Goal: Information Seeking & Learning: Learn about a topic

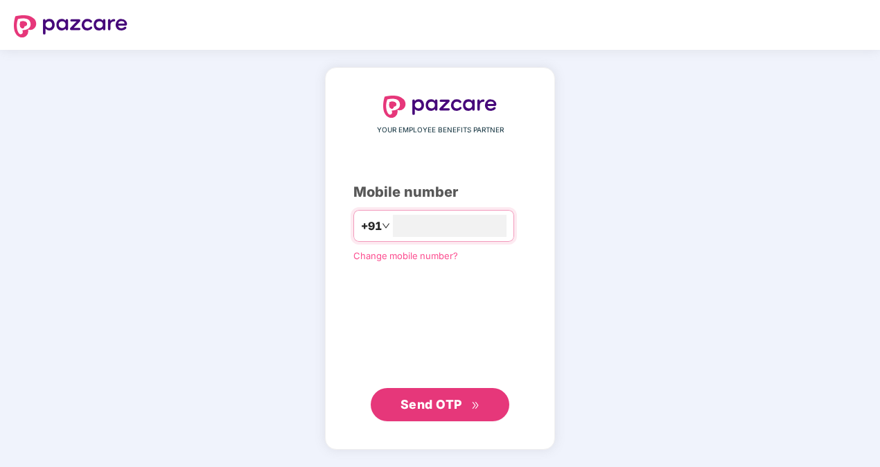
type input "**********"
click at [455, 403] on span "Send OTP" at bounding box center [432, 404] width 62 height 15
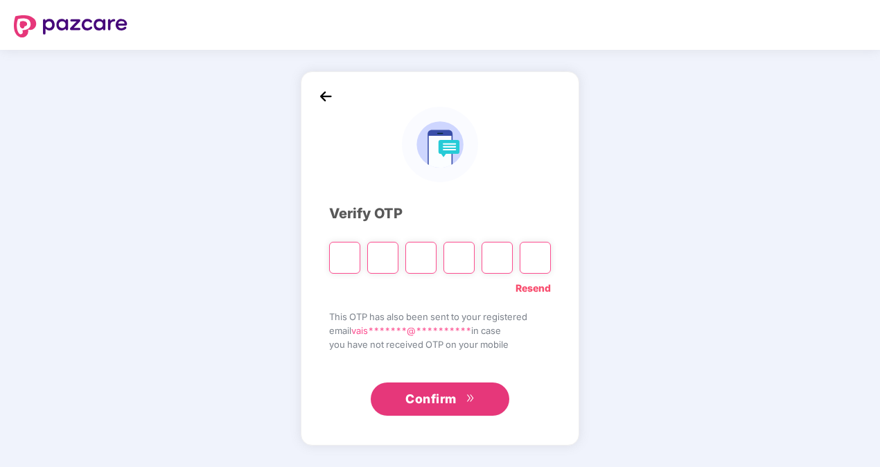
type input "*"
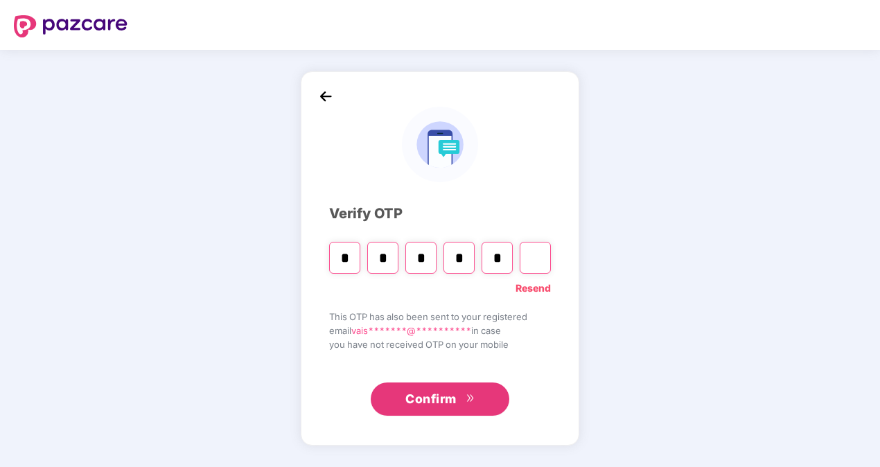
type input "*"
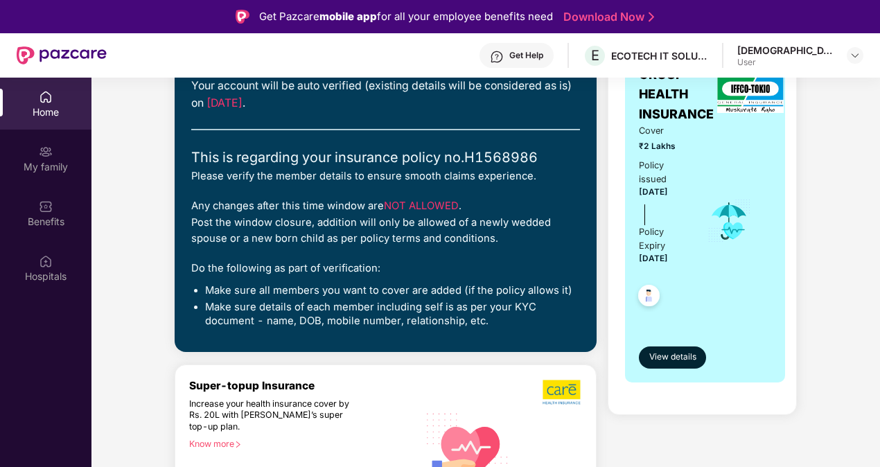
scroll to position [157, 0]
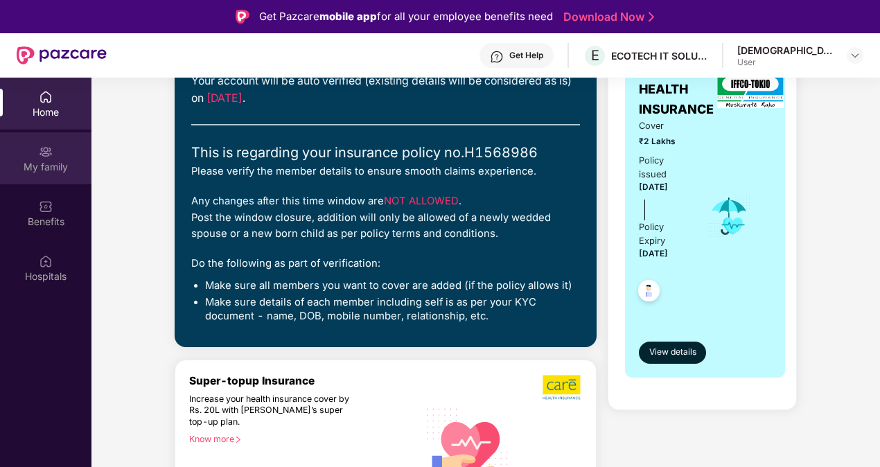
click at [53, 148] on div "My family" at bounding box center [46, 158] width 92 height 52
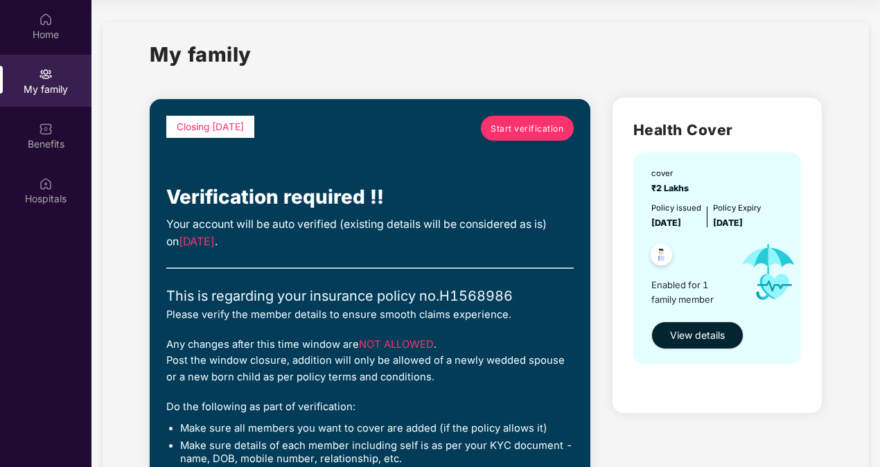
click at [690, 303] on span "Enabled for 1 family member" at bounding box center [691, 292] width 78 height 28
click at [689, 336] on span "View details" at bounding box center [697, 335] width 55 height 15
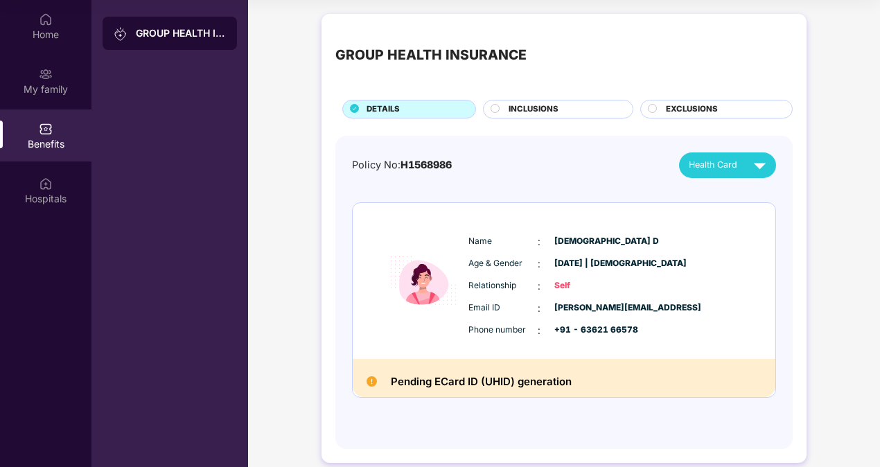
click at [566, 104] on div "INCLUSIONS" at bounding box center [564, 110] width 124 height 15
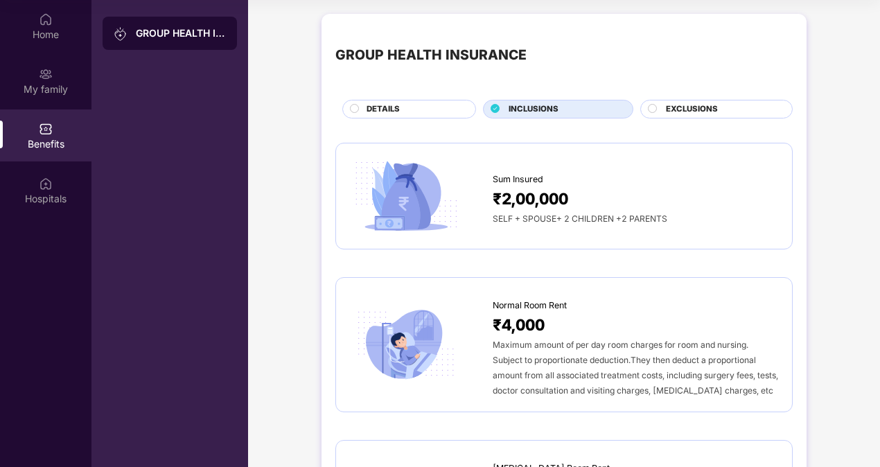
click at [372, 103] on span "DETAILS" at bounding box center [383, 109] width 33 height 12
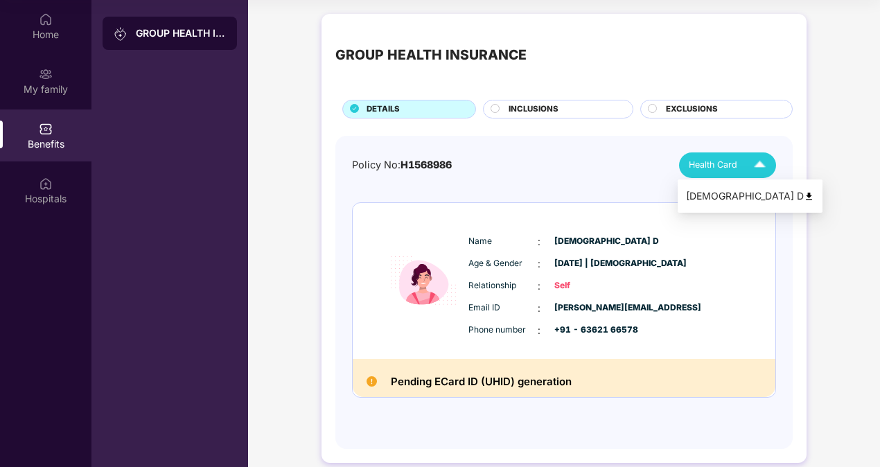
click at [713, 159] on span "Health Card" at bounding box center [713, 165] width 49 height 14
click at [606, 157] on div "Policy No: H1568986 Health Card" at bounding box center [564, 166] width 424 height 26
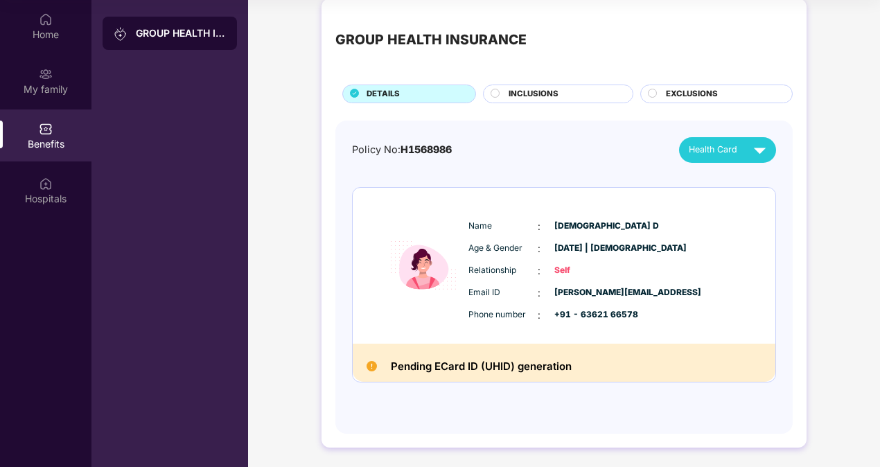
click at [478, 371] on h2 "Pending ECard ID (UHID) generation" at bounding box center [481, 367] width 181 height 18
click at [51, 89] on div "My family" at bounding box center [46, 89] width 92 height 14
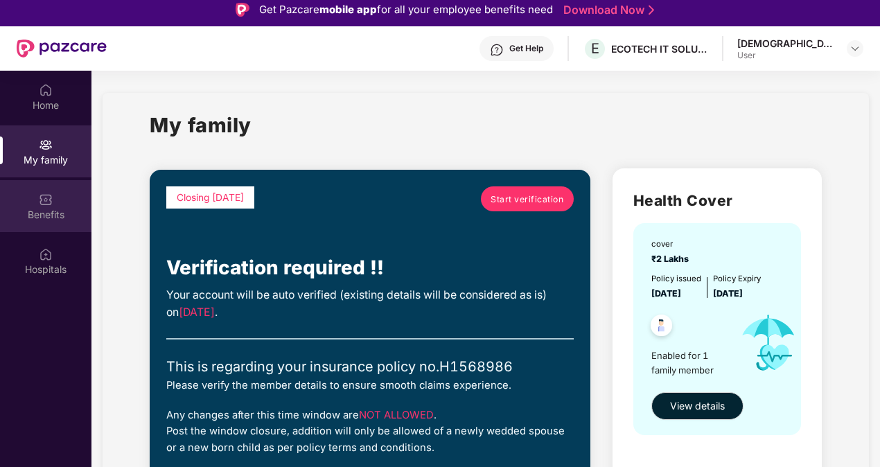
click at [60, 204] on div "Benefits" at bounding box center [46, 206] width 92 height 52
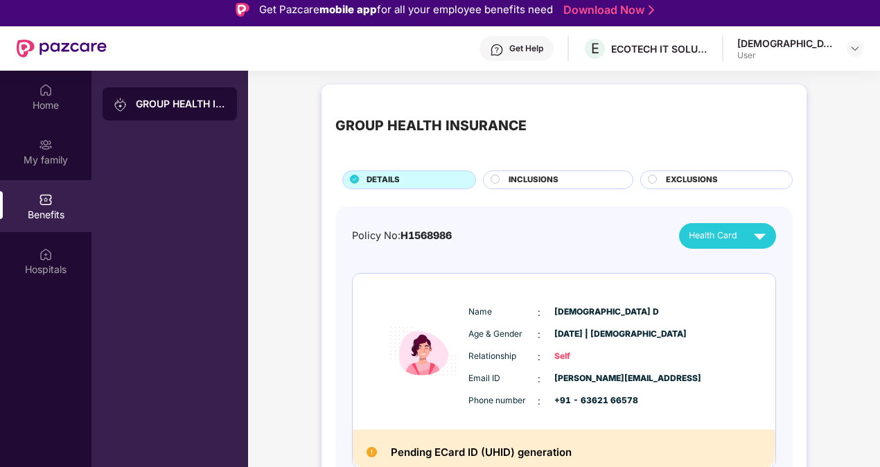
scroll to position [15, 0]
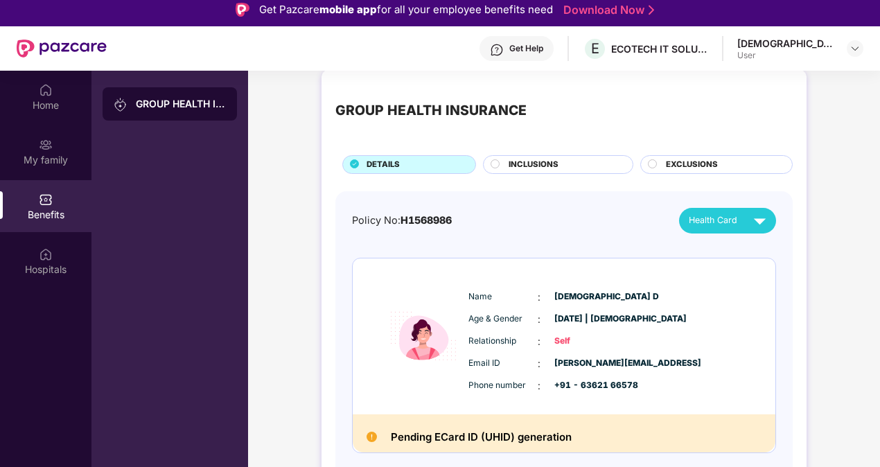
click at [152, 116] on div "GROUP HEALTH INSURANCE" at bounding box center [170, 103] width 134 height 33
click at [58, 268] on div "Hospitals" at bounding box center [46, 270] width 92 height 14
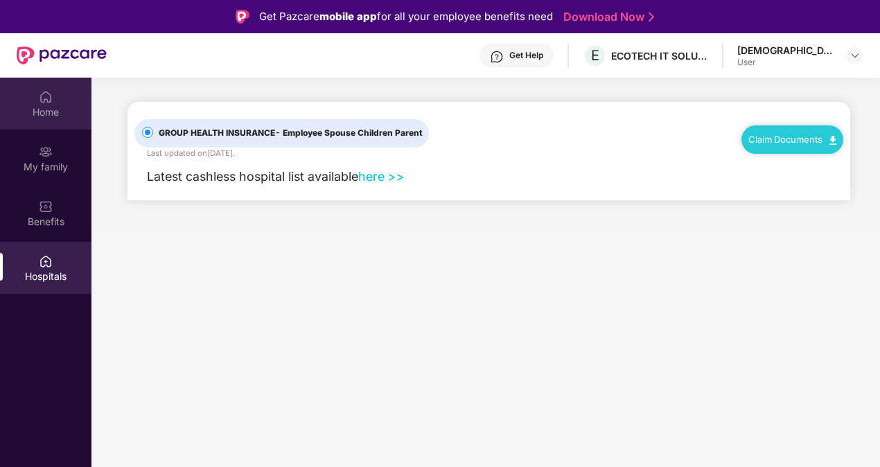
click at [35, 99] on div "Home" at bounding box center [46, 104] width 92 height 52
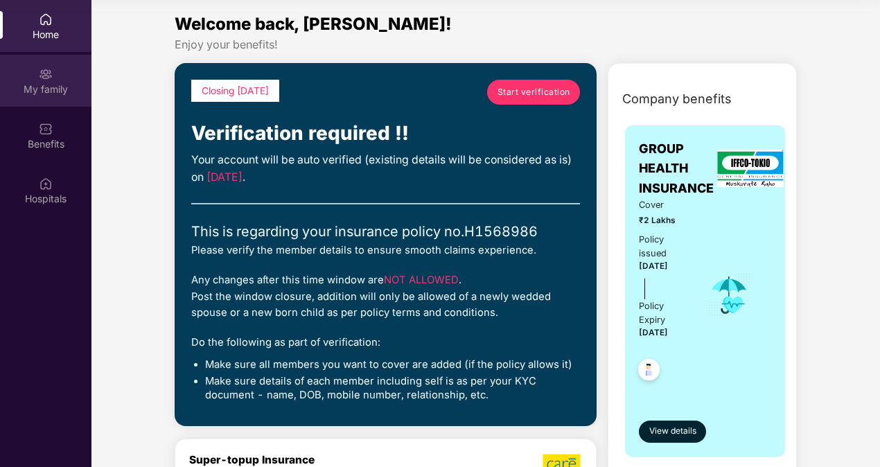
click at [49, 75] on img at bounding box center [46, 74] width 14 height 14
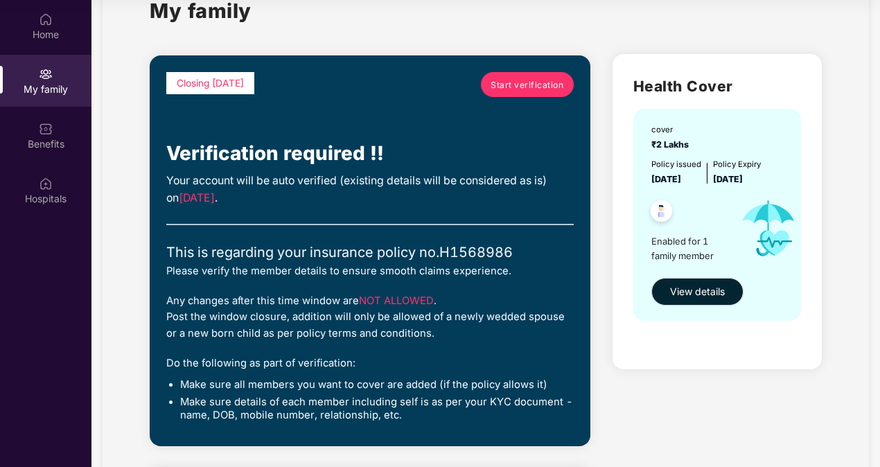
scroll to position [45, 0]
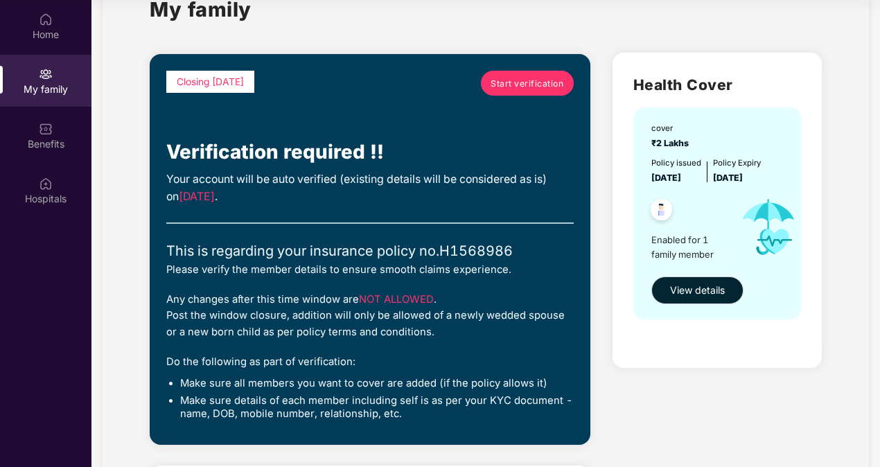
click at [270, 280] on div "Closing [DATE] Start verification Verification required !! Your account will be…" at bounding box center [370, 250] width 408 height 358
click at [273, 301] on div "Any changes after this time window are NOT ALLOWED . Post the window closure, a…" at bounding box center [370, 316] width 408 height 49
click at [322, 311] on div "Any changes after this time window are NOT ALLOWED . Post the window closure, a…" at bounding box center [370, 316] width 408 height 49
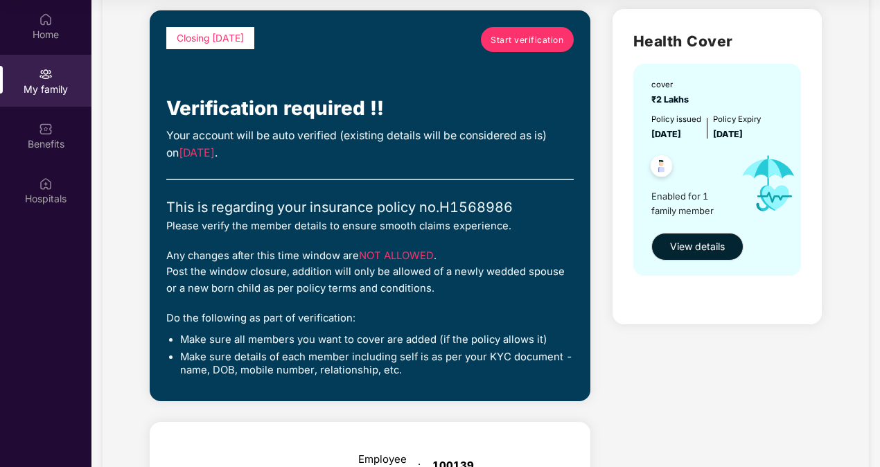
scroll to position [89, 0]
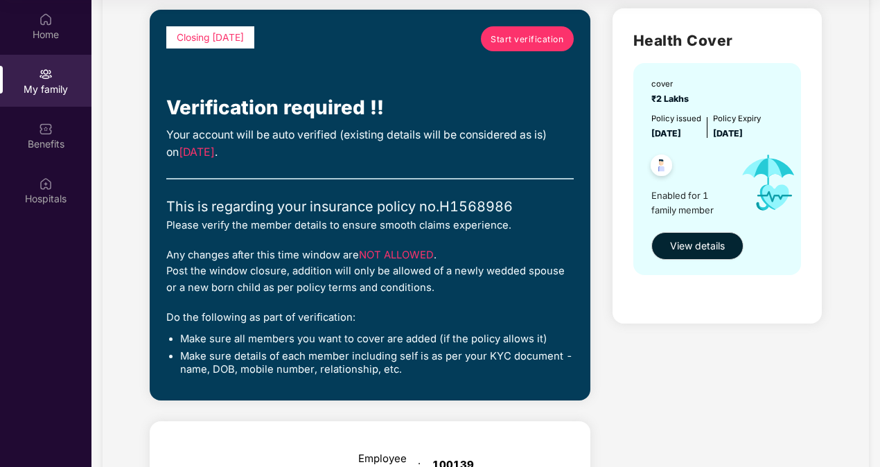
click at [322, 311] on div "Do the following as part of verification:" at bounding box center [370, 318] width 408 height 16
click at [320, 324] on div "Do the following as part of verification:" at bounding box center [370, 318] width 408 height 16
click at [320, 331] on div "Closing [DATE] Start verification Verification required !! Your account will be…" at bounding box center [370, 205] width 408 height 358
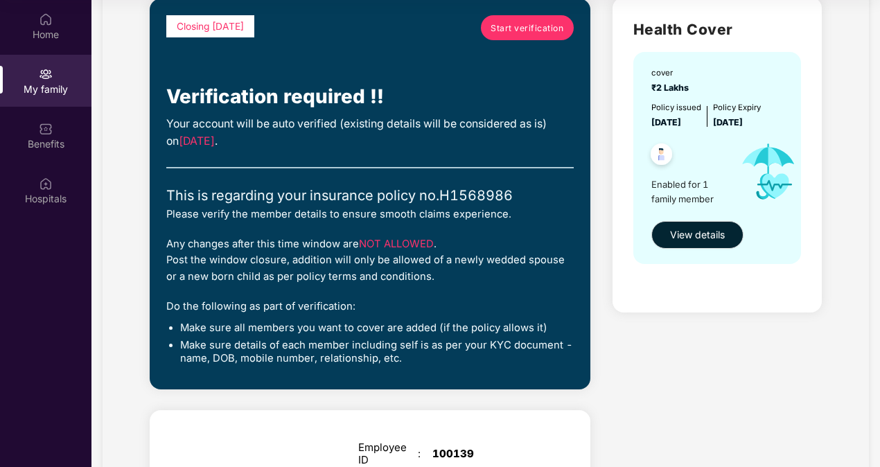
scroll to position [101, 0]
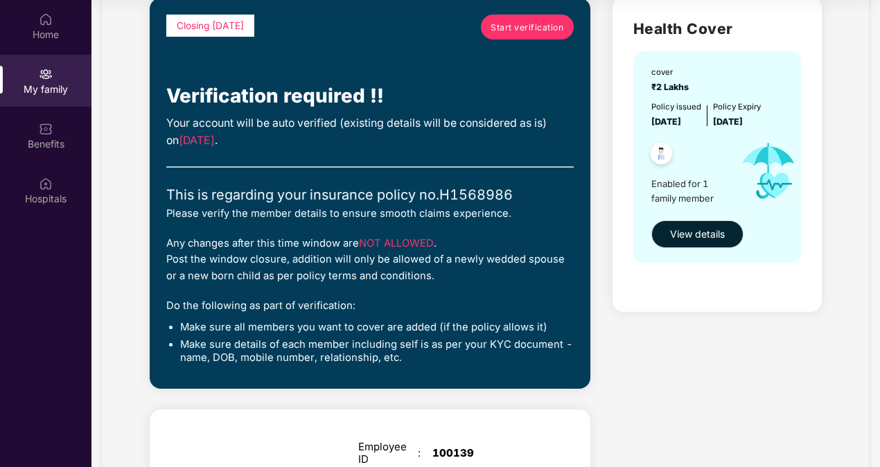
click at [319, 334] on ul "Make sure all members you want to cover are added (if the policy allows it) Mak…" at bounding box center [370, 343] width 408 height 44
click at [299, 347] on li "Make sure details of each member including self is as per your KYC document - n…" at bounding box center [377, 351] width 394 height 27
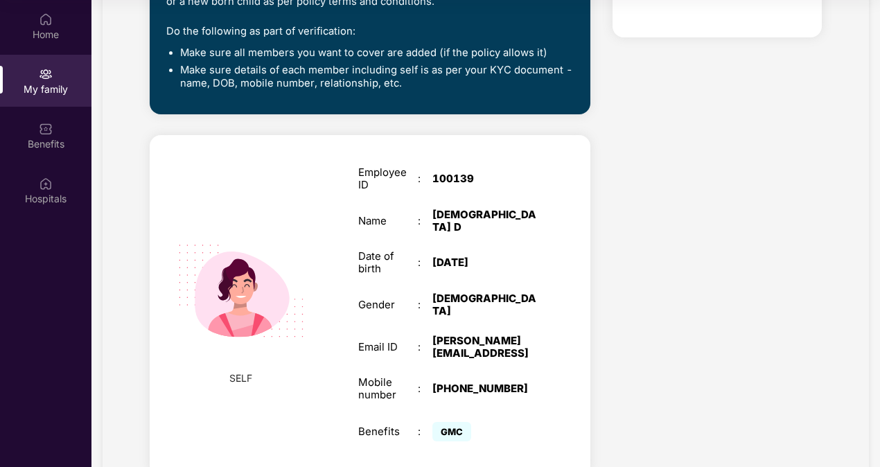
scroll to position [375, 0]
click at [214, 292] on img at bounding box center [242, 292] width 160 height 160
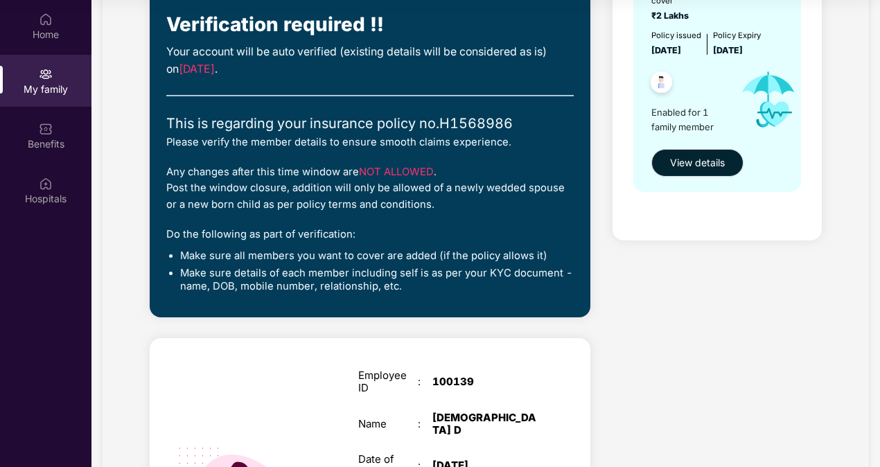
scroll to position [117, 0]
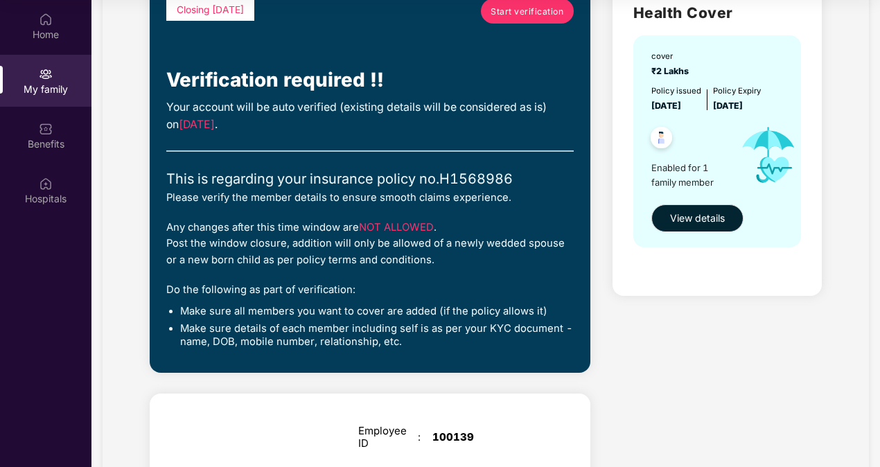
click at [666, 141] on img at bounding box center [662, 140] width 34 height 34
click at [653, 137] on img at bounding box center [662, 140] width 34 height 34
click at [659, 140] on img at bounding box center [662, 140] width 34 height 34
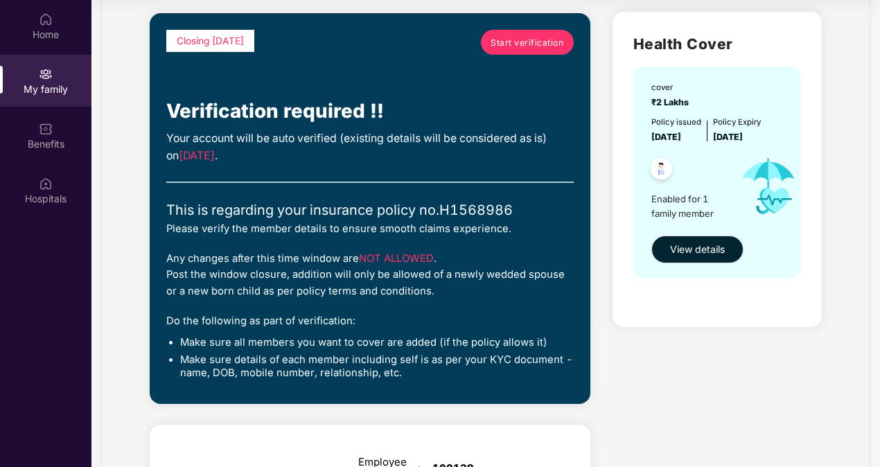
scroll to position [85, 0]
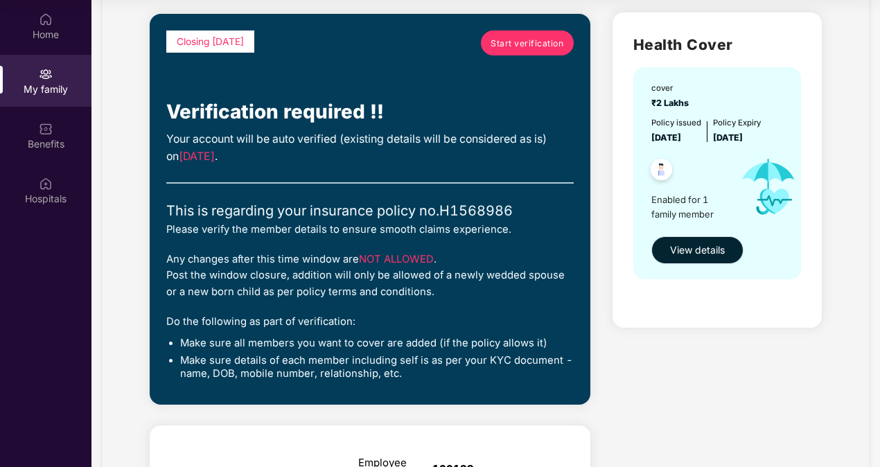
click at [707, 250] on span "View details" at bounding box center [697, 250] width 55 height 15
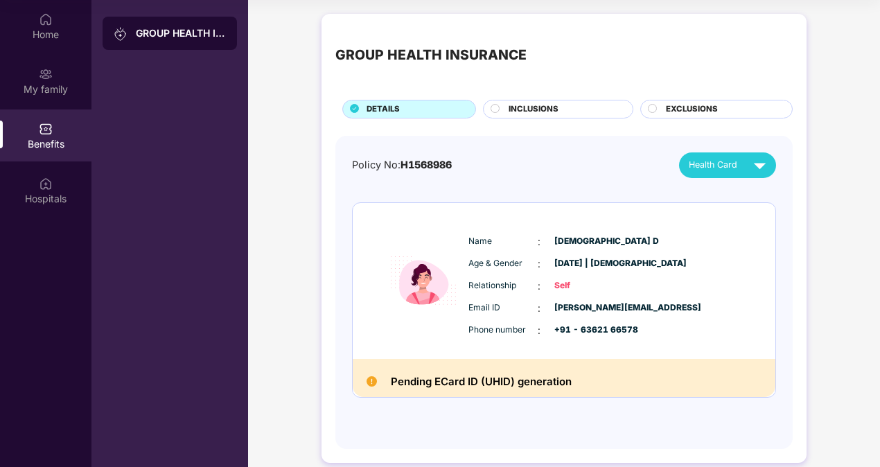
scroll to position [15, 0]
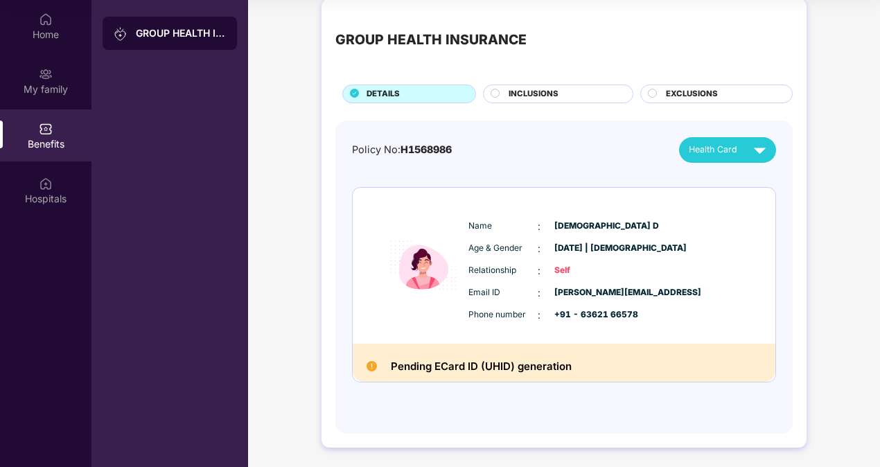
click at [564, 271] on span "Self" at bounding box center [589, 270] width 69 height 13
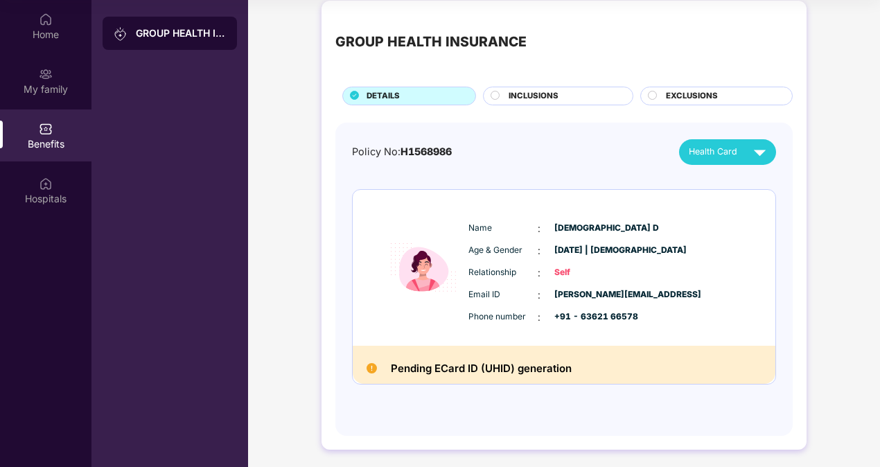
click at [538, 92] on span "INCLUSIONS" at bounding box center [534, 96] width 50 height 12
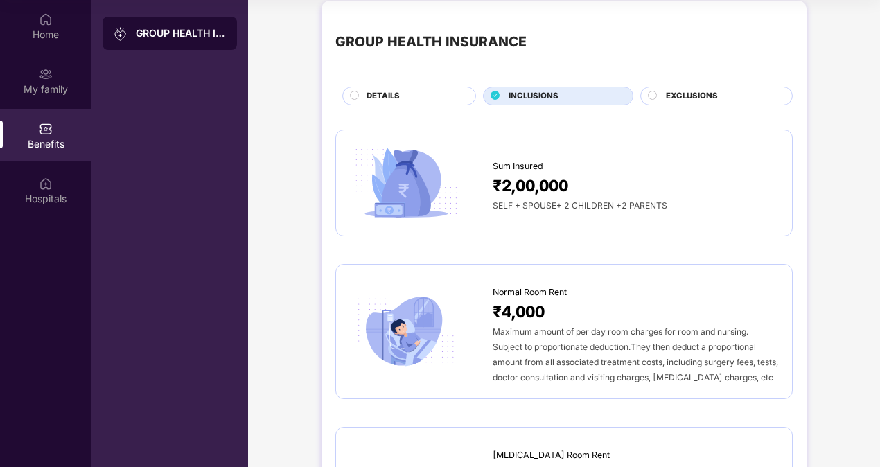
click at [715, 92] on span "EXCLUSIONS" at bounding box center [692, 96] width 52 height 12
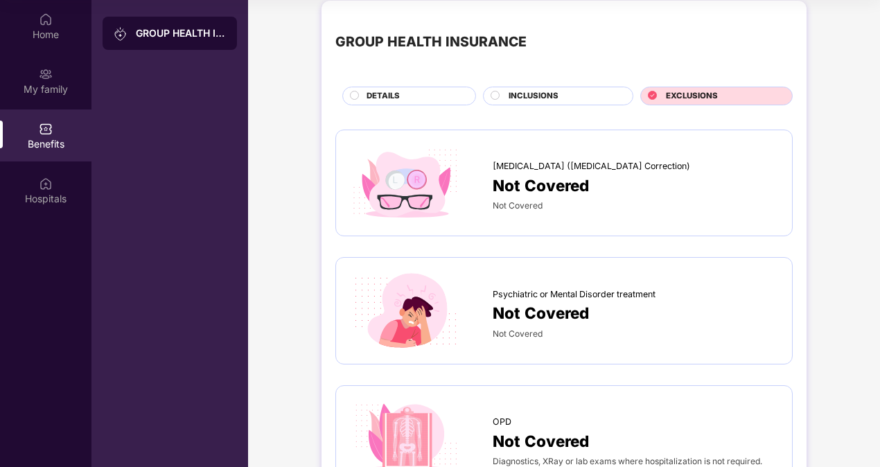
click at [607, 285] on div "Psychiatric or Mental Disorder treatment" at bounding box center [636, 291] width 286 height 21
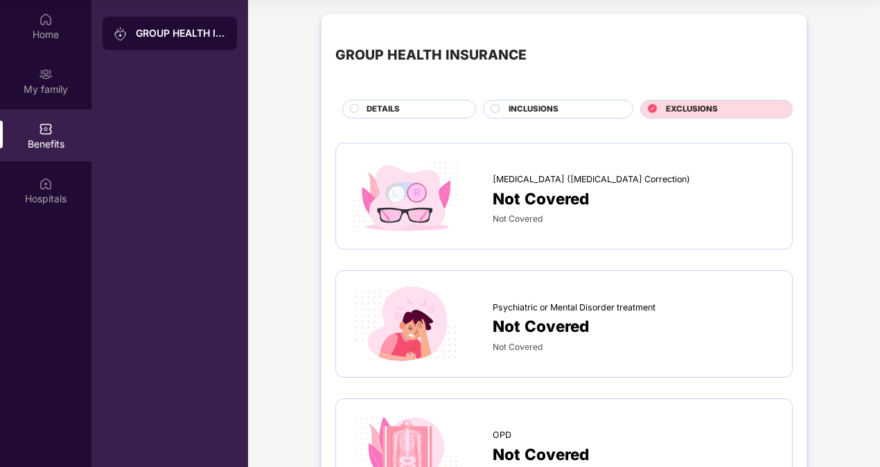
scroll to position [0, 0]
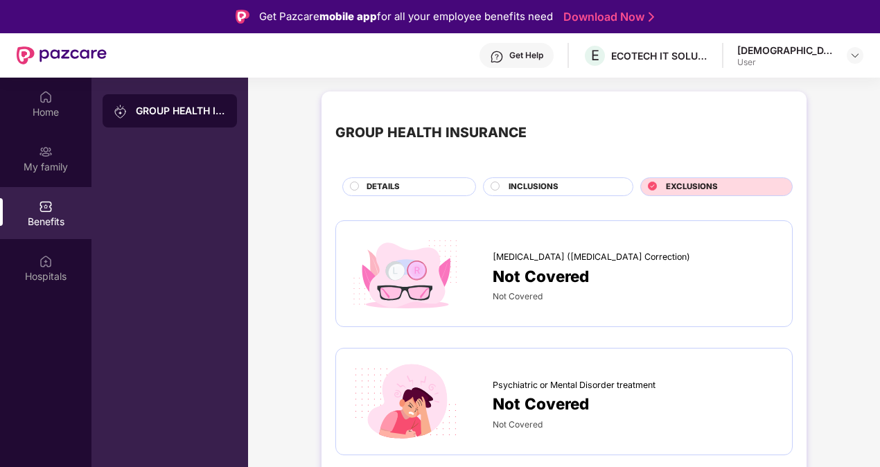
click at [550, 186] on span "INCLUSIONS" at bounding box center [534, 187] width 50 height 12
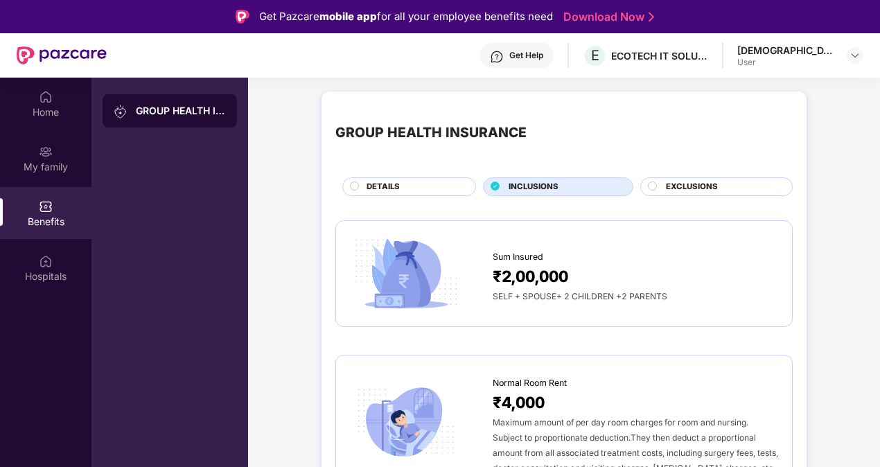
click at [554, 61] on div "Get Help" at bounding box center [517, 55] width 74 height 25
click at [377, 288] on img at bounding box center [406, 274] width 112 height 78
click at [462, 185] on div "DETAILS" at bounding box center [414, 188] width 109 height 15
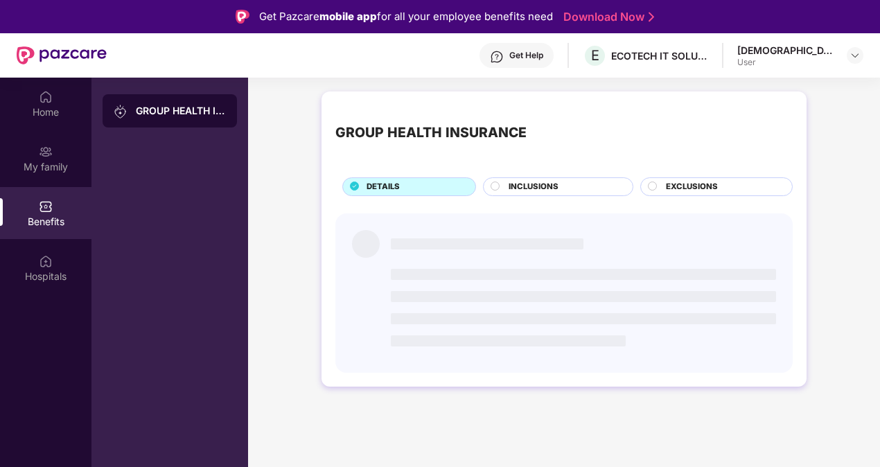
click at [462, 185] on div "DETAILS" at bounding box center [414, 188] width 109 height 15
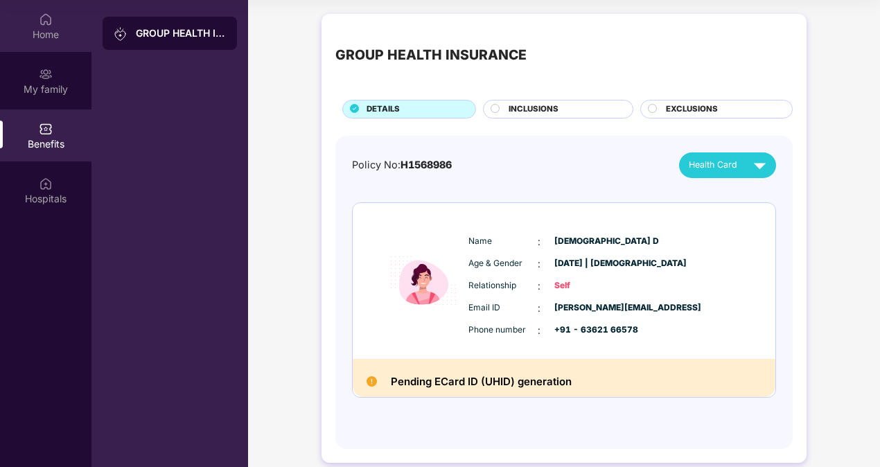
click at [44, 35] on div "Home" at bounding box center [46, 35] width 92 height 14
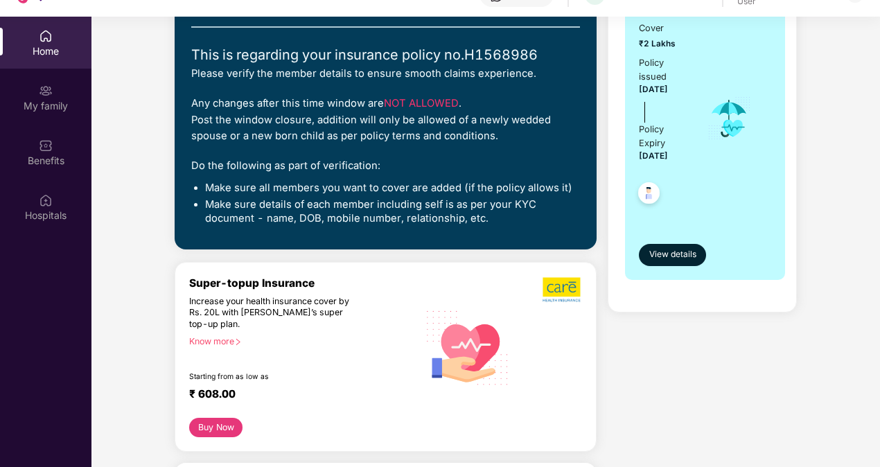
scroll to position [204, 0]
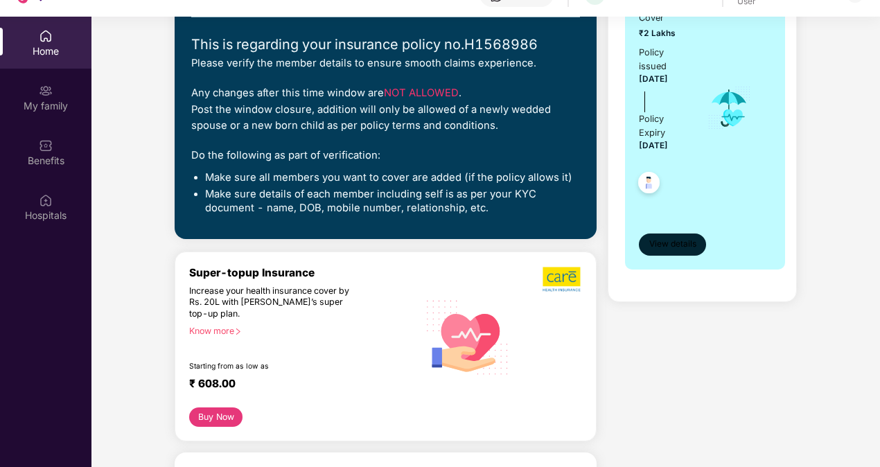
click at [680, 243] on span "View details" at bounding box center [673, 244] width 47 height 13
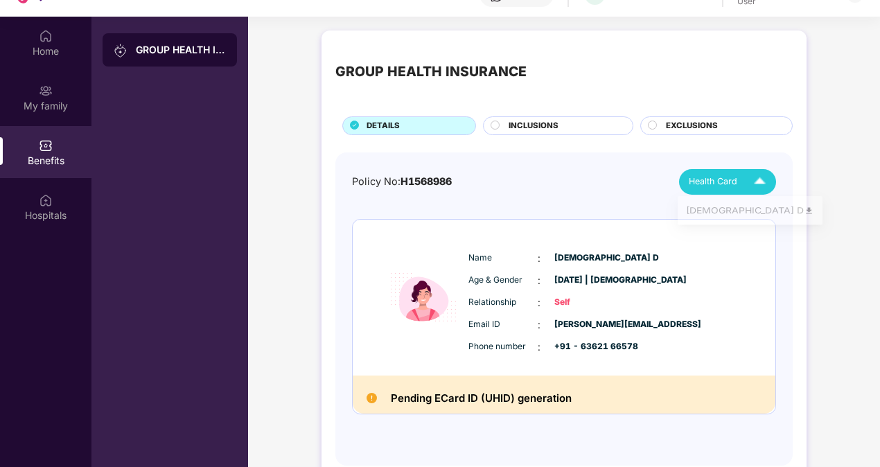
click at [751, 179] on img at bounding box center [760, 182] width 24 height 24
click at [713, 216] on div "[DEMOGRAPHIC_DATA] D" at bounding box center [750, 212] width 128 height 15
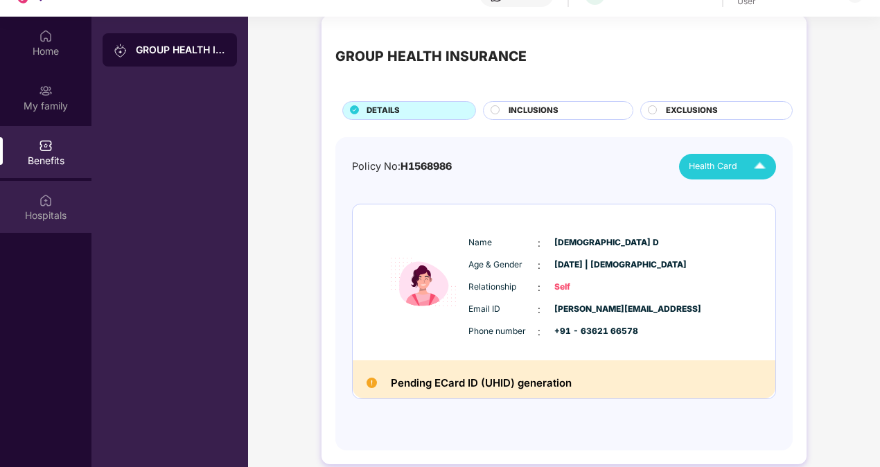
click at [50, 183] on div "Hospitals" at bounding box center [46, 207] width 92 height 52
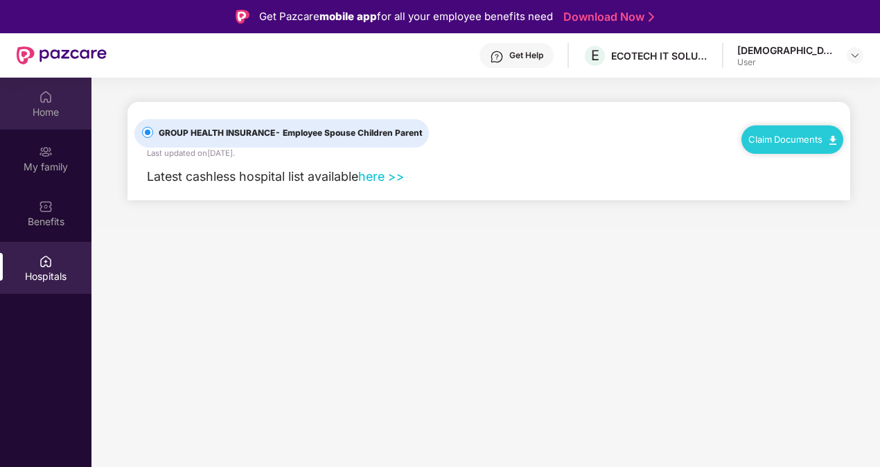
click at [54, 112] on div "Home" at bounding box center [46, 112] width 92 height 14
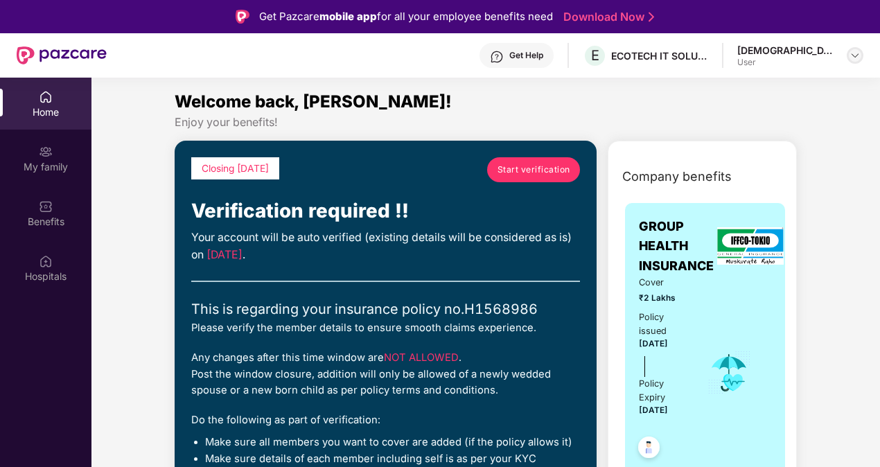
click at [851, 55] on img at bounding box center [855, 55] width 11 height 11
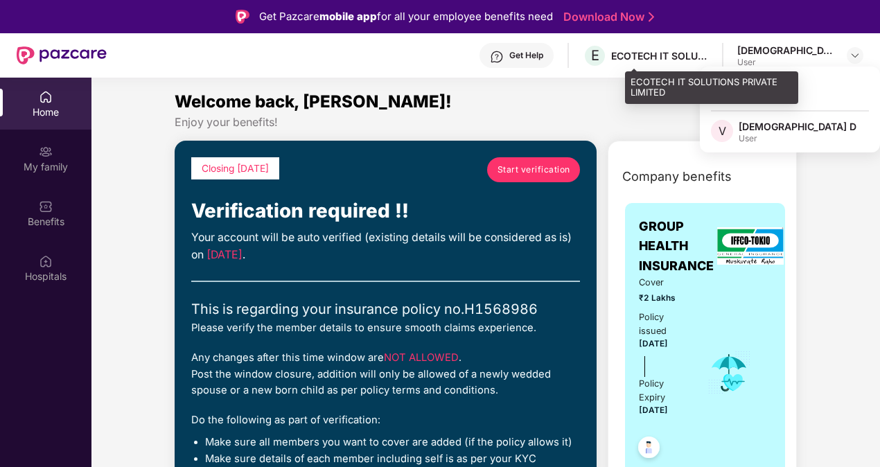
click at [687, 58] on div "ECOTECH IT SOLUTIONS PRIVATE LIMITED" at bounding box center [659, 55] width 97 height 13
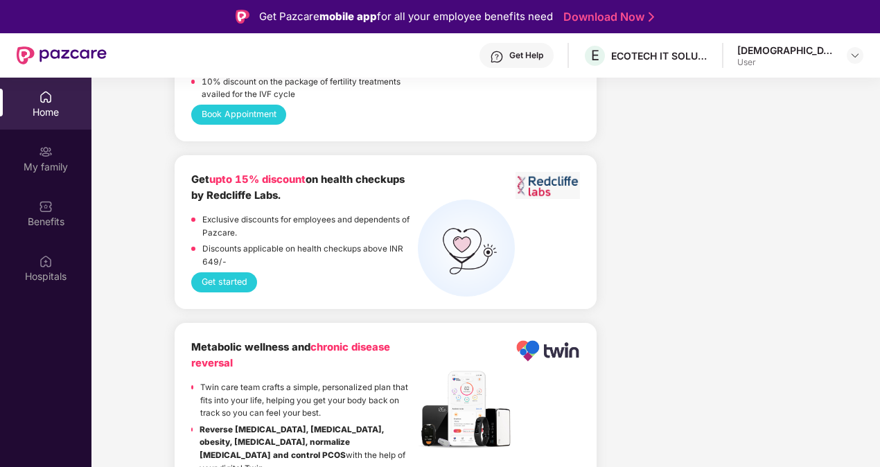
scroll to position [78, 0]
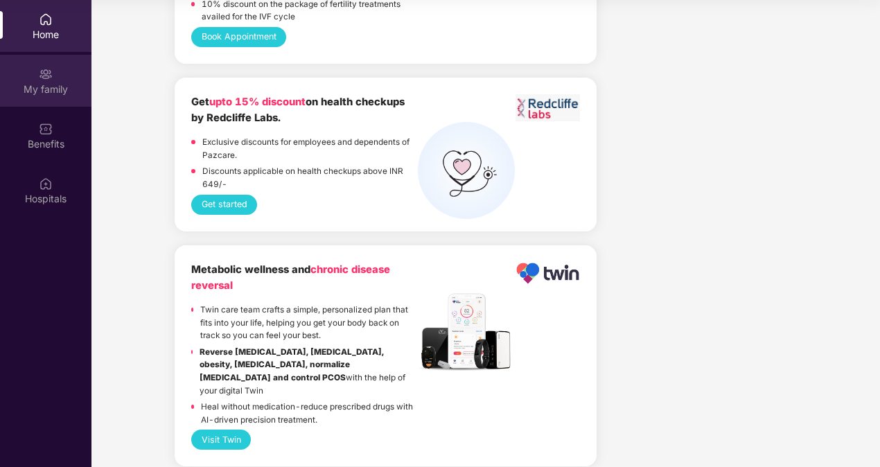
click at [42, 97] on div "My family" at bounding box center [46, 81] width 92 height 52
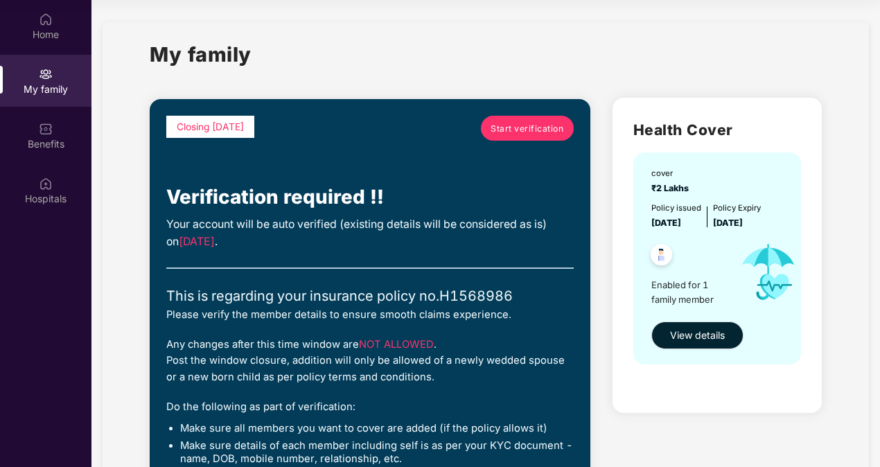
click at [694, 298] on span "Enabled for 1 family member" at bounding box center [691, 292] width 78 height 28
drag, startPoint x: 694, startPoint y: 298, endPoint x: 714, endPoint y: 298, distance: 20.1
click at [714, 298] on span "Enabled for 1 family member" at bounding box center [691, 292] width 78 height 28
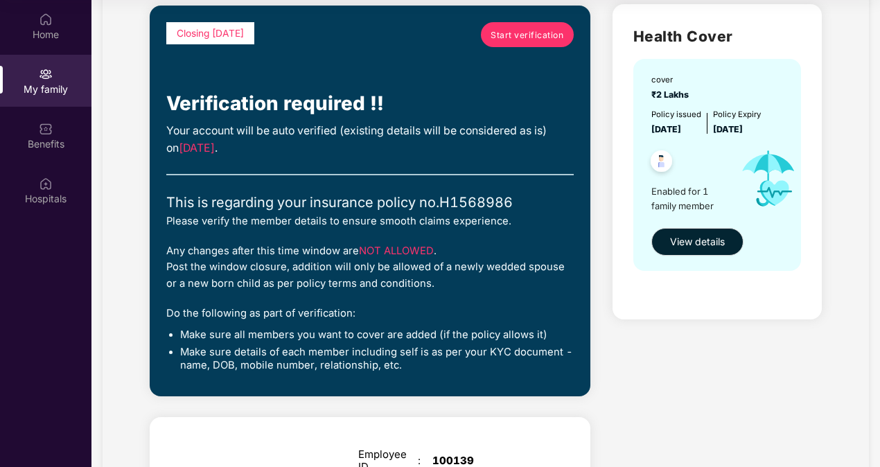
scroll to position [94, 0]
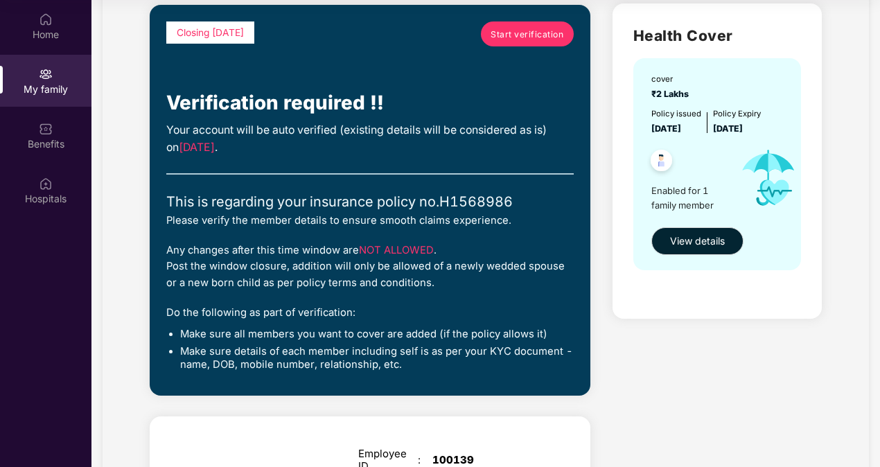
click at [394, 312] on div "Do the following as part of verification:" at bounding box center [370, 313] width 408 height 16
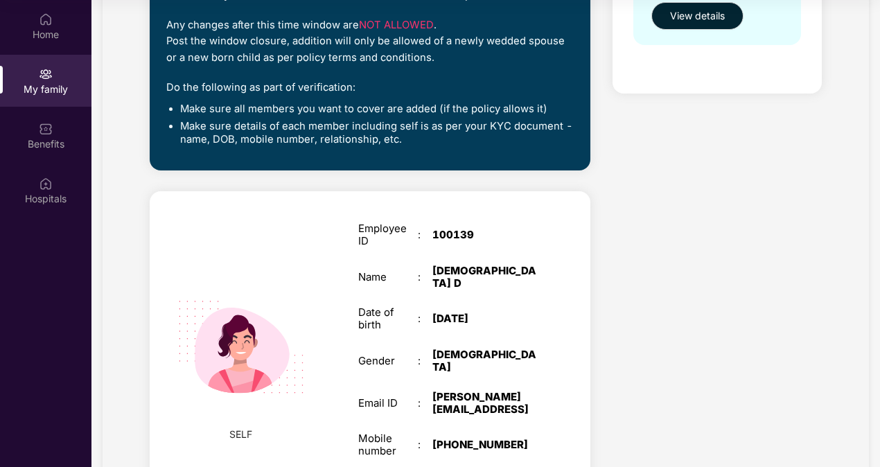
scroll to position [315, 0]
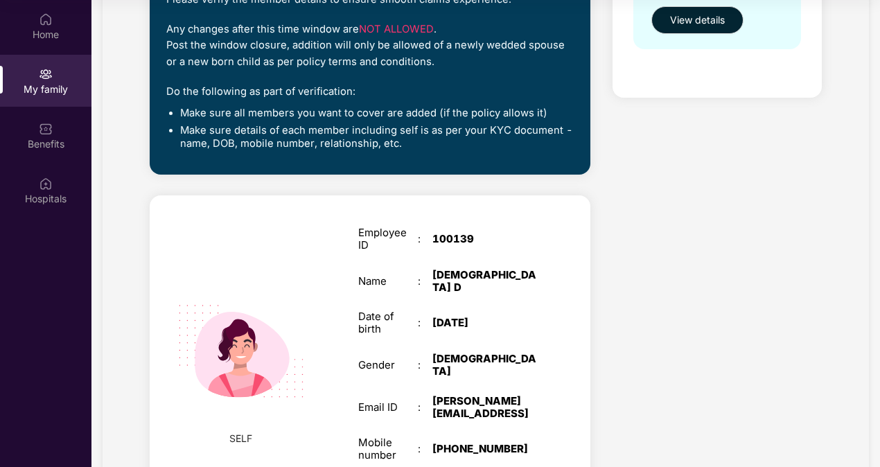
click at [218, 335] on img at bounding box center [242, 352] width 160 height 160
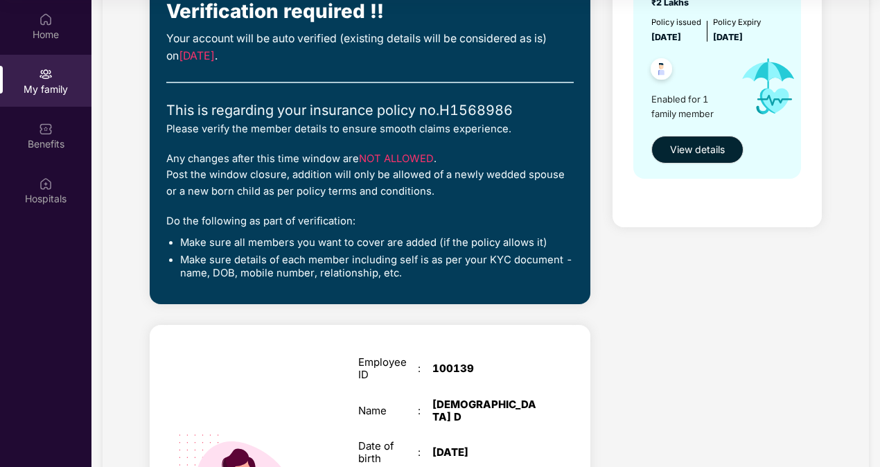
scroll to position [0, 0]
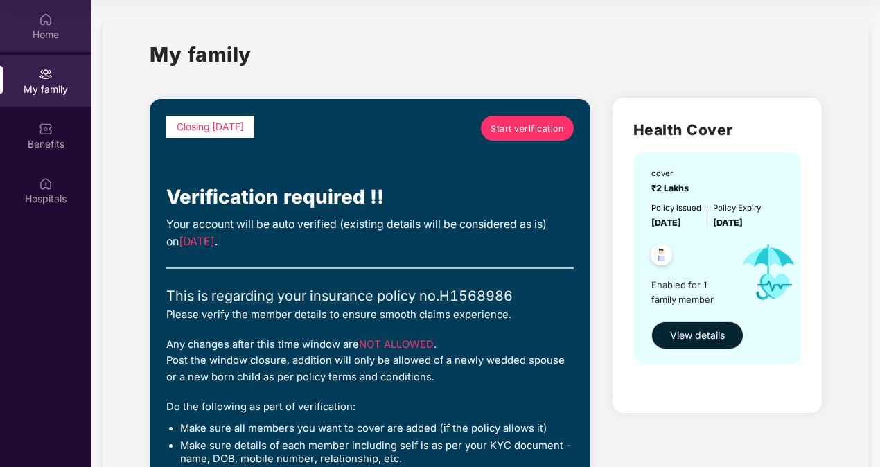
click at [53, 33] on div "Home" at bounding box center [46, 35] width 92 height 14
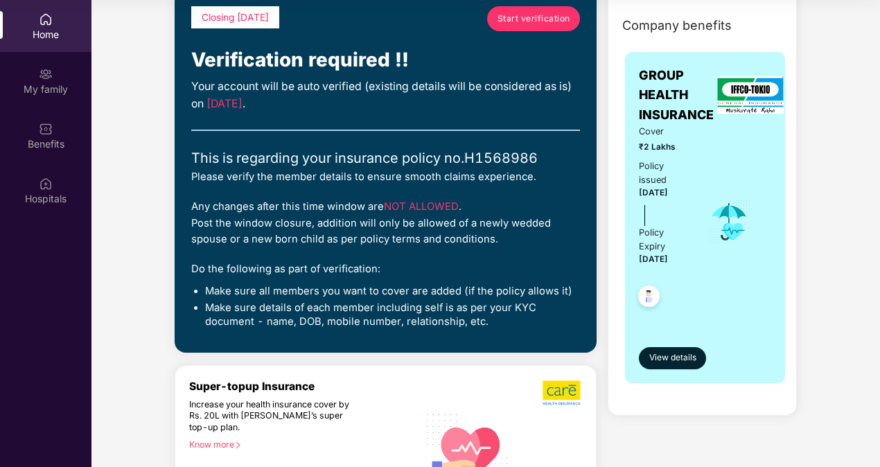
scroll to position [79, 0]
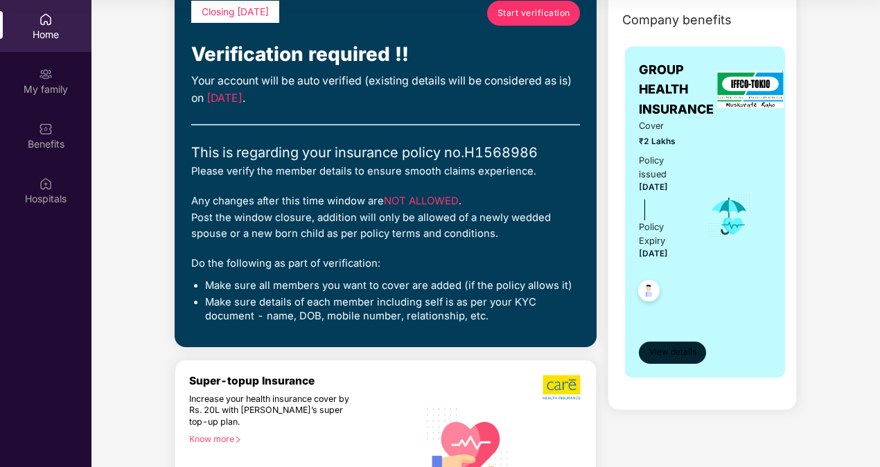
click at [658, 343] on button "View details" at bounding box center [672, 353] width 67 height 22
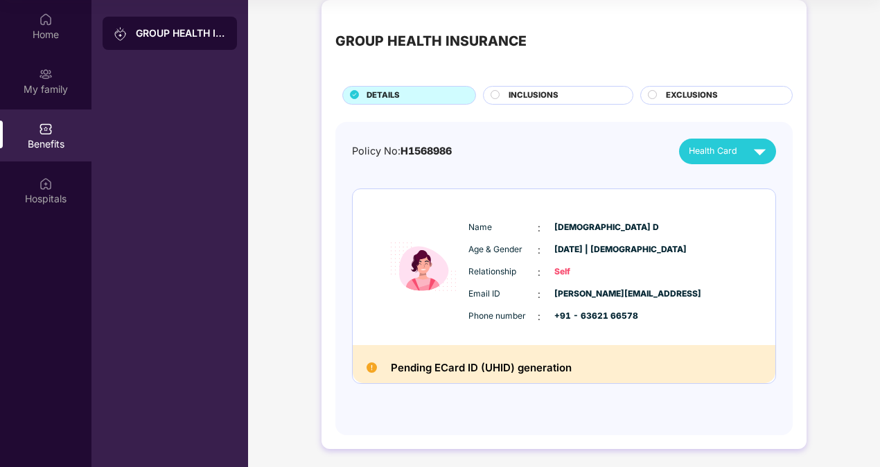
scroll to position [15, 0]
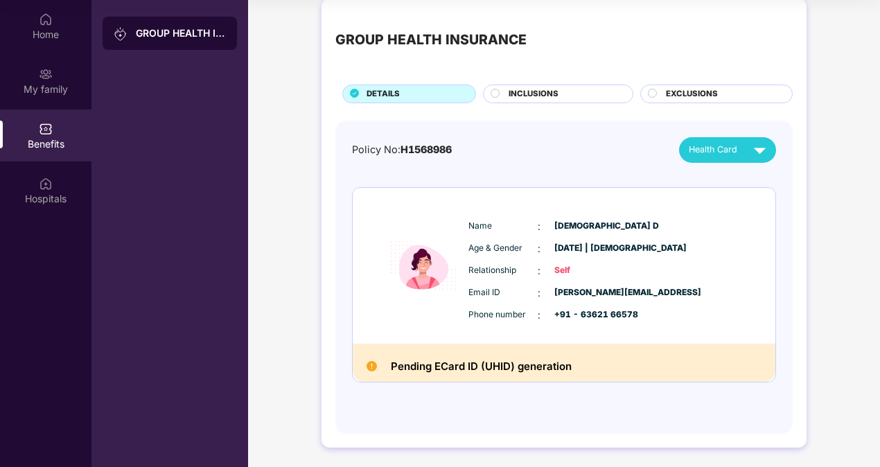
click at [576, 96] on div "INCLUSIONS" at bounding box center [564, 95] width 124 height 15
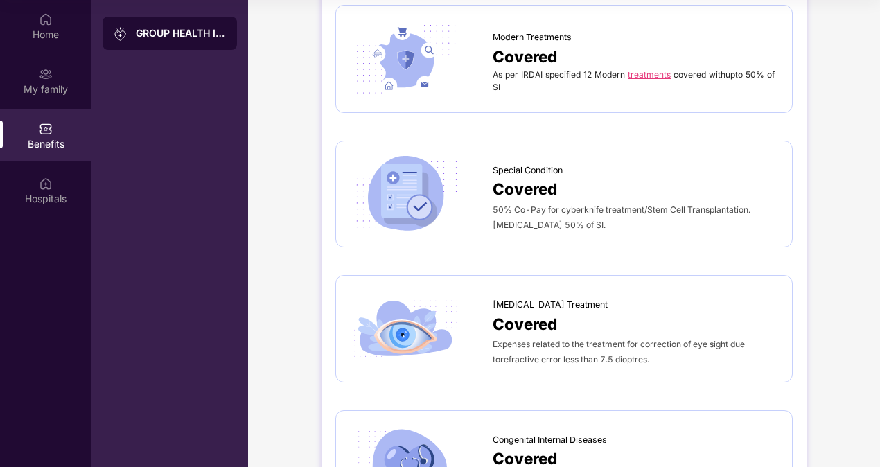
scroll to position [2344, 0]
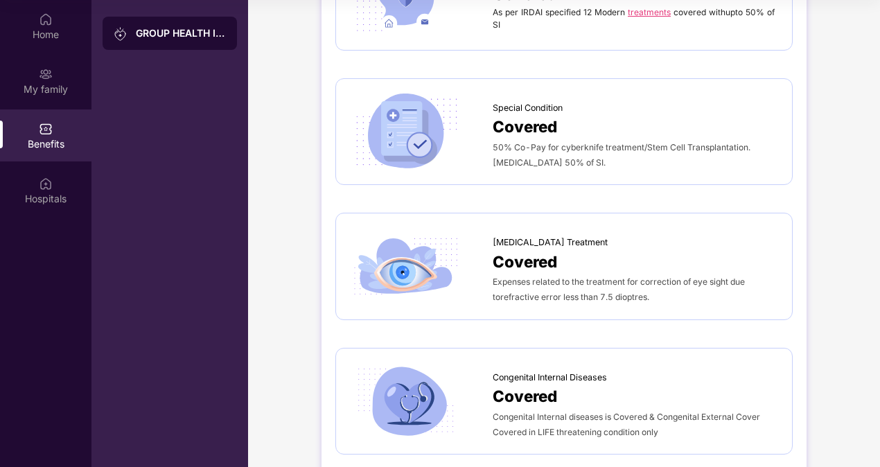
click at [534, 281] on div "[MEDICAL_DATA] Treatment Covered Expenses related to the treatment for correcti…" at bounding box center [564, 266] width 428 height 78
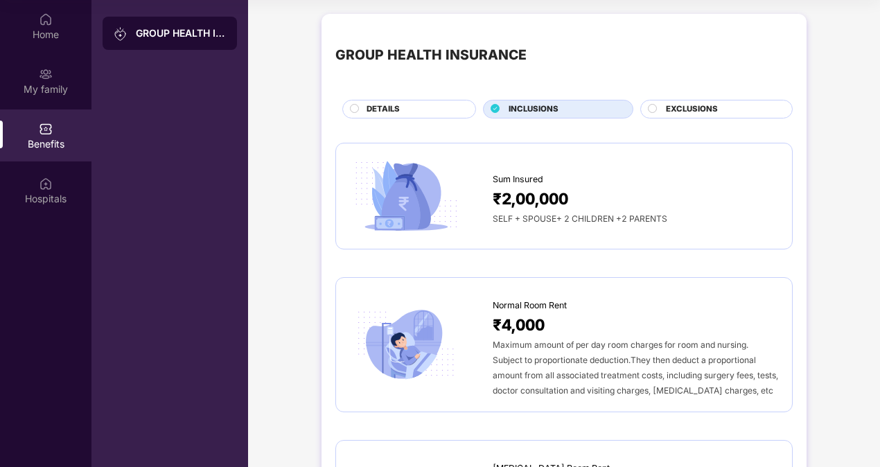
scroll to position [0, 0]
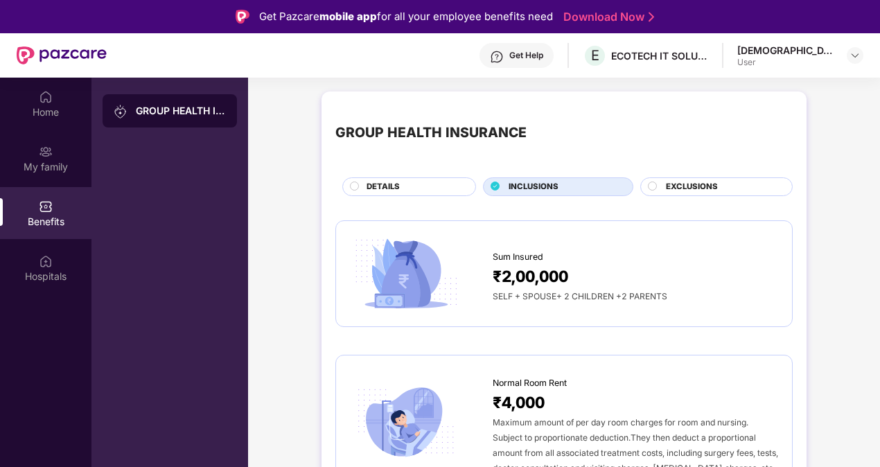
click at [385, 177] on div "DETAILS" at bounding box center [409, 186] width 134 height 19
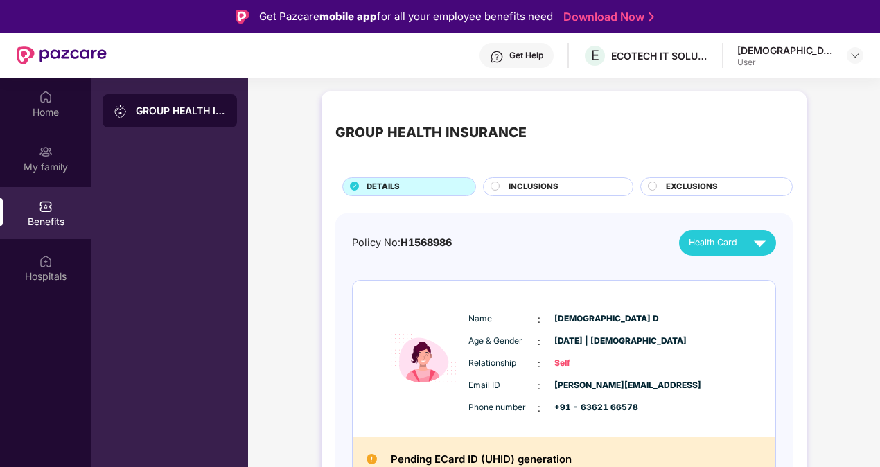
scroll to position [15, 0]
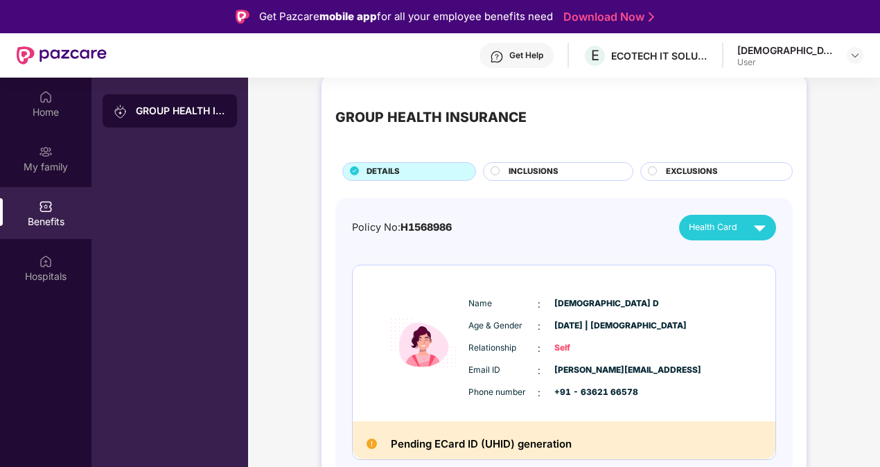
click at [561, 347] on span "Self" at bounding box center [589, 348] width 69 height 13
drag, startPoint x: 561, startPoint y: 347, endPoint x: 527, endPoint y: 400, distance: 63.6
click at [527, 400] on div "Name : [DEMOGRAPHIC_DATA][PERSON_NAME] & Gender : [DATE] | [DEMOGRAPHIC_DATA] R…" at bounding box center [606, 349] width 282 height 118
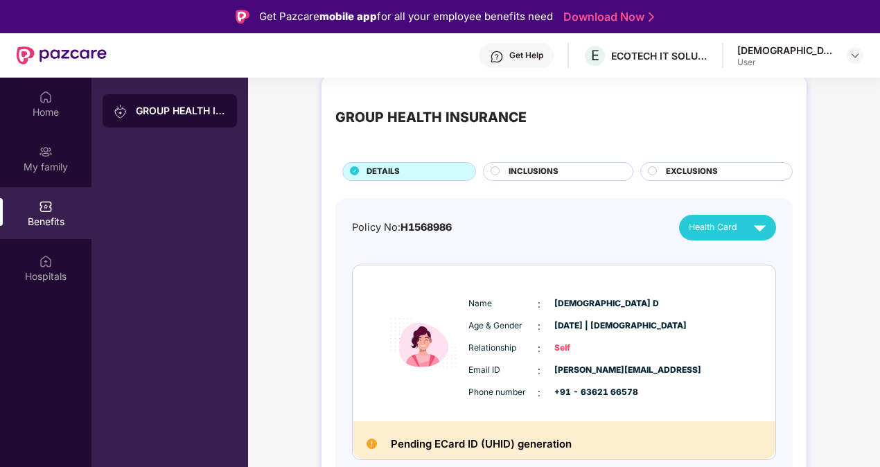
click at [527, 400] on div "Name : [DEMOGRAPHIC_DATA][PERSON_NAME] & Gender : [DATE] | [DEMOGRAPHIC_DATA] R…" at bounding box center [606, 349] width 282 height 118
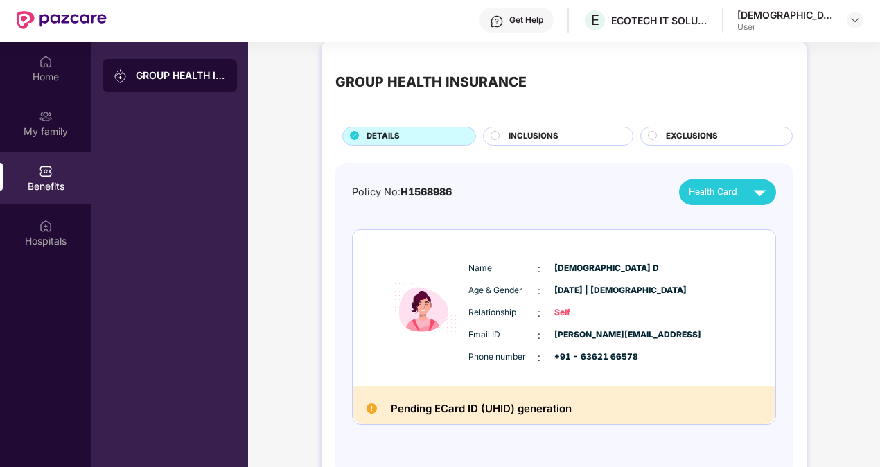
scroll to position [0, 0]
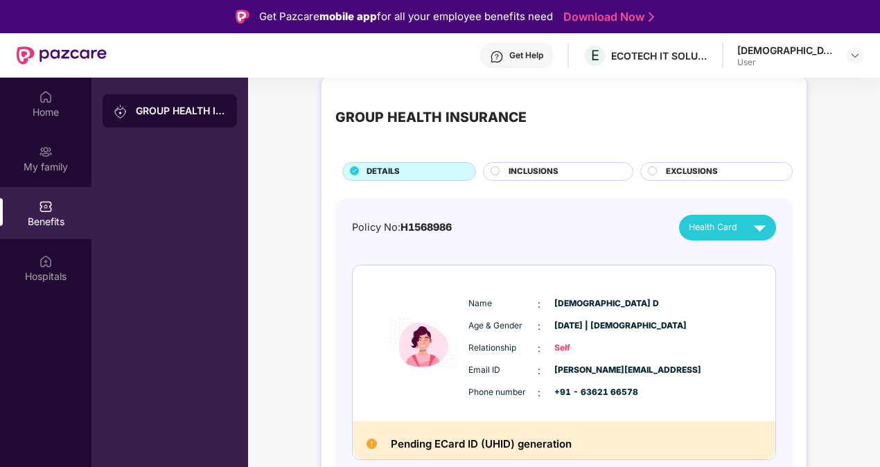
click at [162, 331] on div "GROUP HEALTH INSURANCE" at bounding box center [170, 311] width 157 height 467
click at [60, 165] on div "My family" at bounding box center [46, 167] width 92 height 14
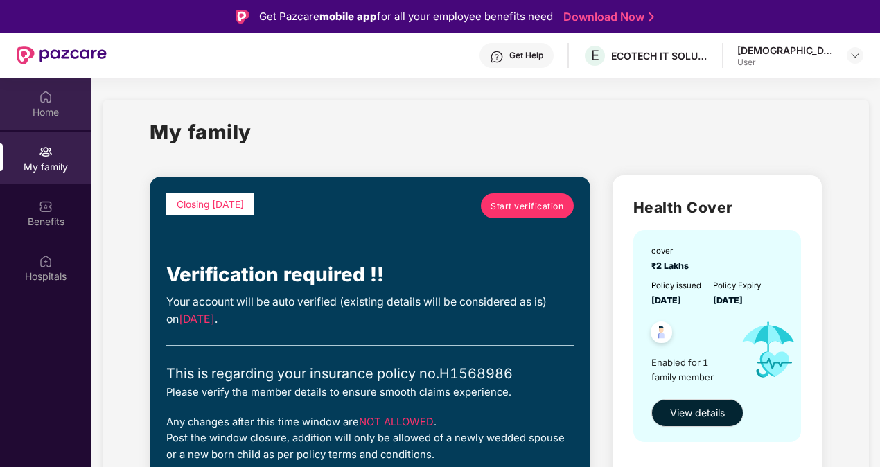
click at [50, 103] on img at bounding box center [46, 97] width 14 height 14
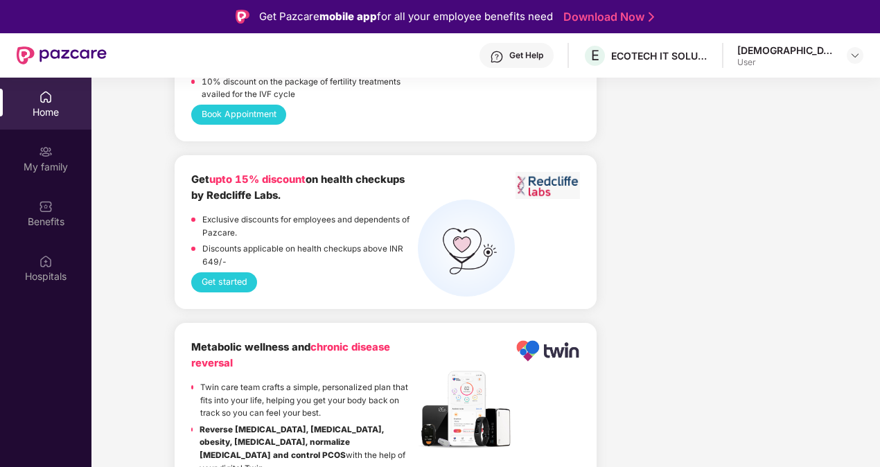
scroll to position [78, 0]
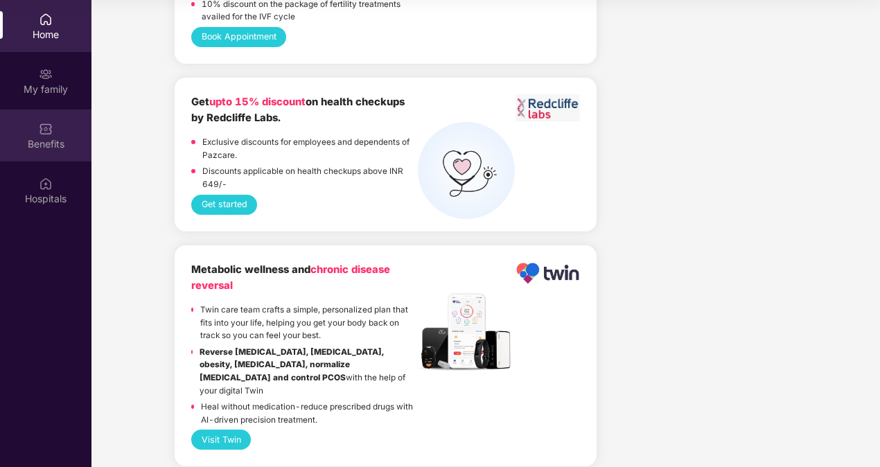
click at [46, 131] on img at bounding box center [46, 129] width 14 height 14
